Goal: Find contact information: Find contact information

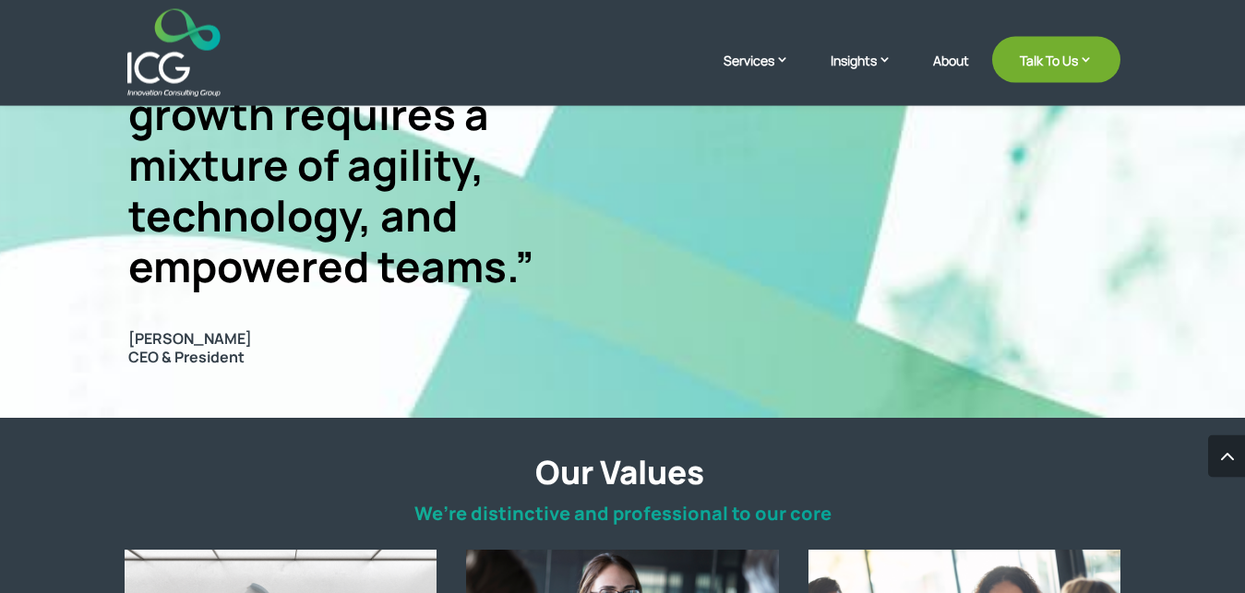
scroll to position [1318, 0]
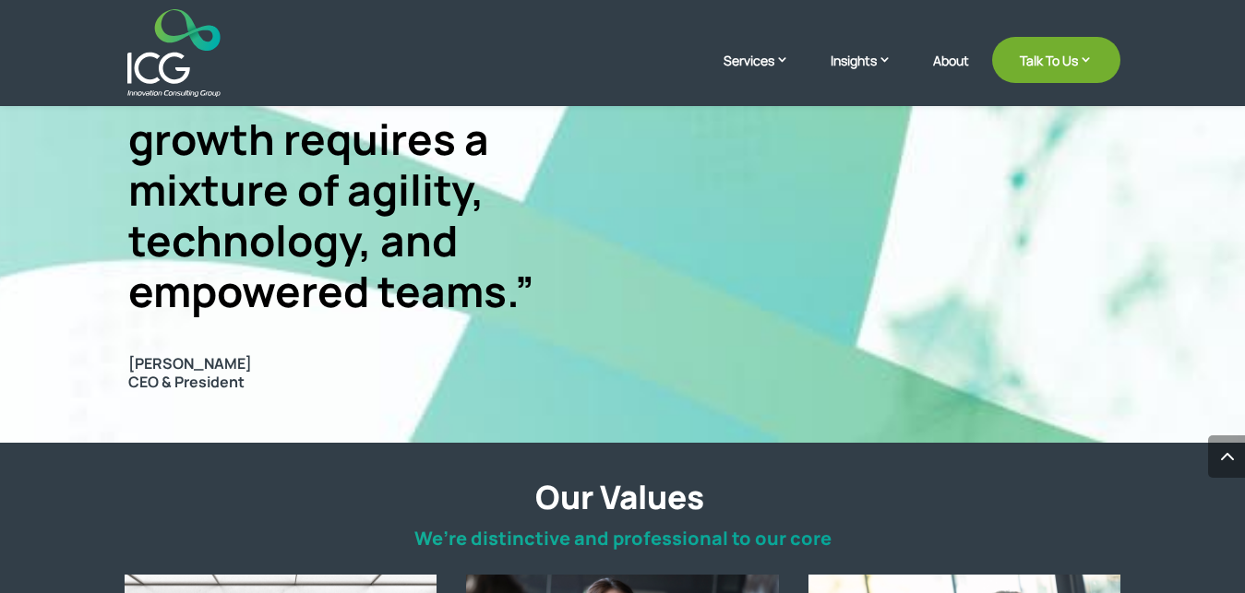
drag, startPoint x: 242, startPoint y: 364, endPoint x: 129, endPoint y: 362, distance: 112.6
click at [129, 362] on span "[PERSON_NAME]" at bounding box center [350, 364] width 445 height 18
copy span "[PERSON_NAME]"
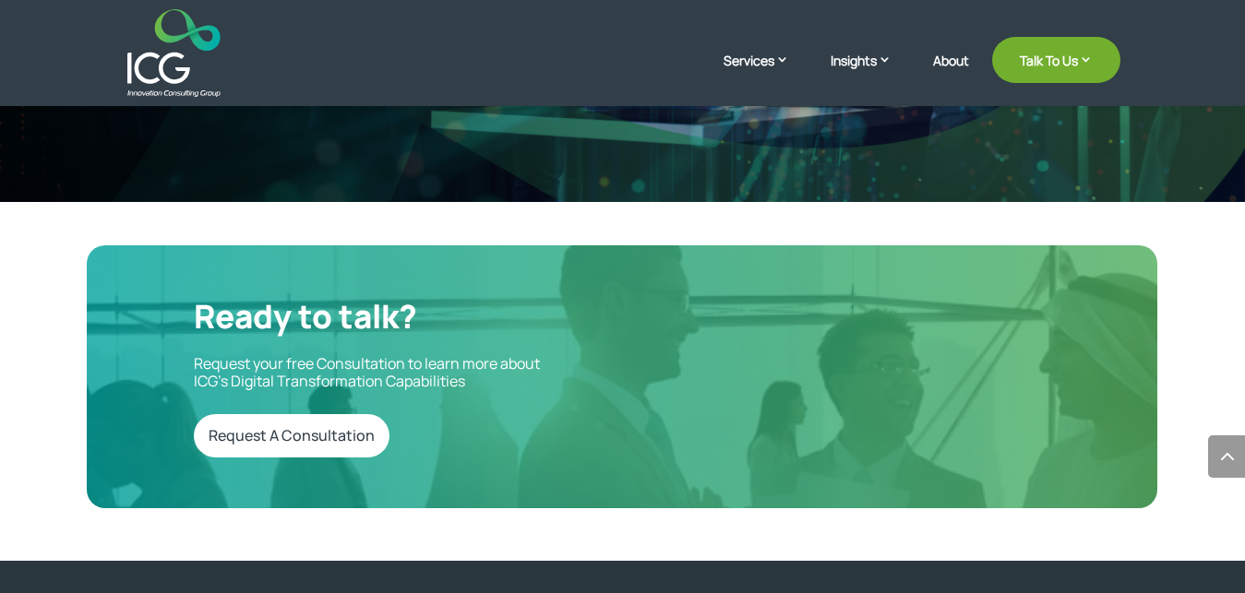
scroll to position [5076, 0]
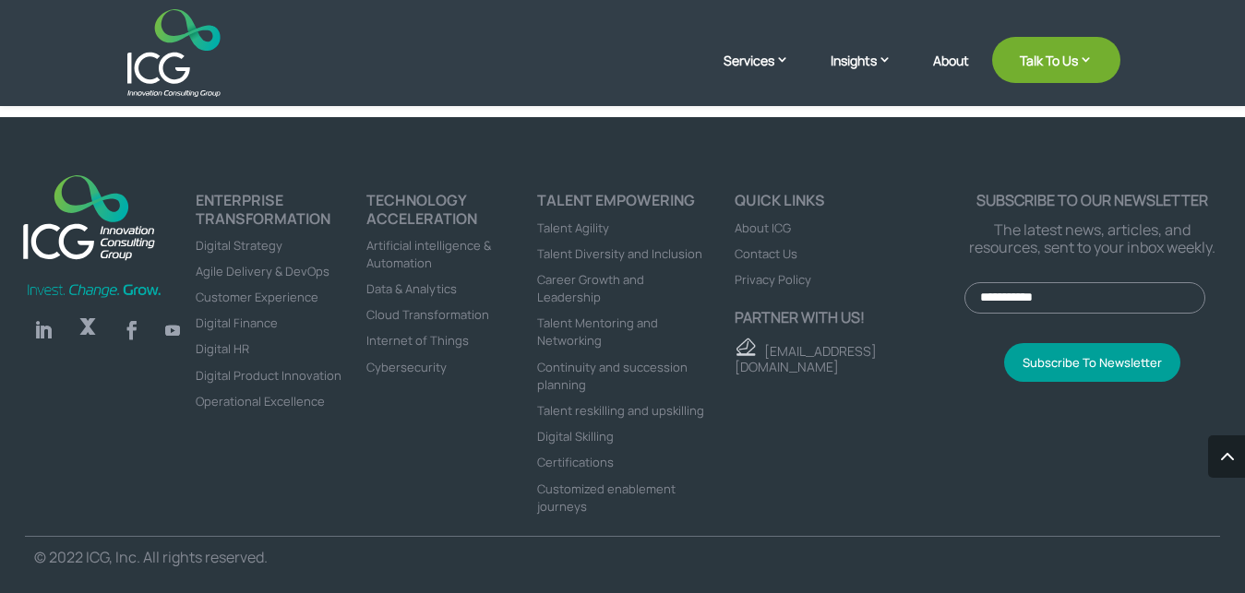
click at [872, 355] on p "[EMAIL_ADDRESS][DOMAIN_NAME]" at bounding box center [850, 356] width 230 height 37
click at [469, 367] on li "Cybersecurity" at bounding box center [451, 367] width 171 height 18
click at [459, 364] on li "Cybersecurity" at bounding box center [451, 367] width 171 height 18
click at [459, 363] on li "Cybersecurity" at bounding box center [451, 367] width 171 height 18
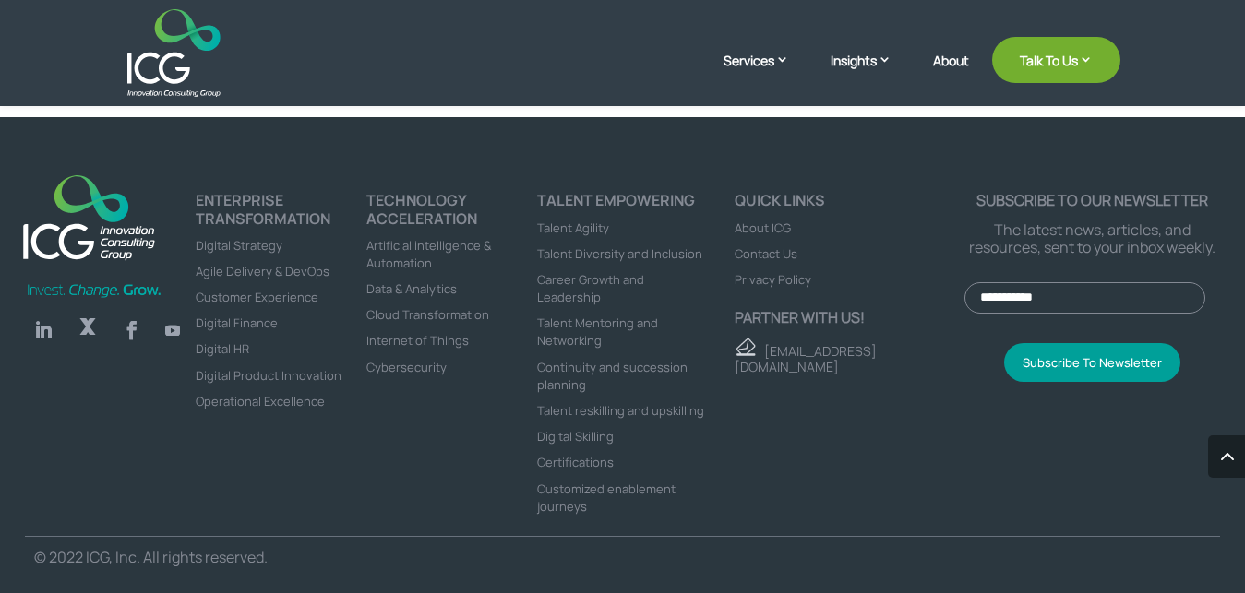
click at [852, 405] on div "Quick links About ICG Contact Us Privacy Policy Partner with us! [EMAIL_ADDRESS…" at bounding box center [836, 364] width 257 height 344
click at [794, 353] on link "[EMAIL_ADDRESS][DOMAIN_NAME]" at bounding box center [806, 358] width 142 height 33
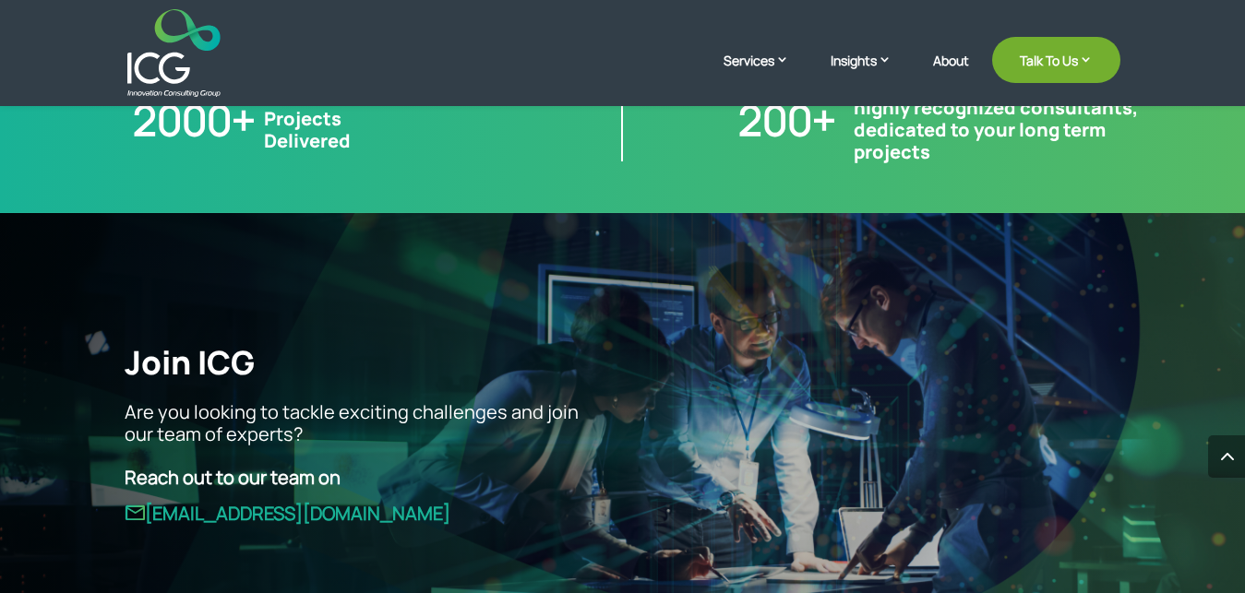
scroll to position [3947, 0]
